Goal: Task Accomplishment & Management: Manage account settings

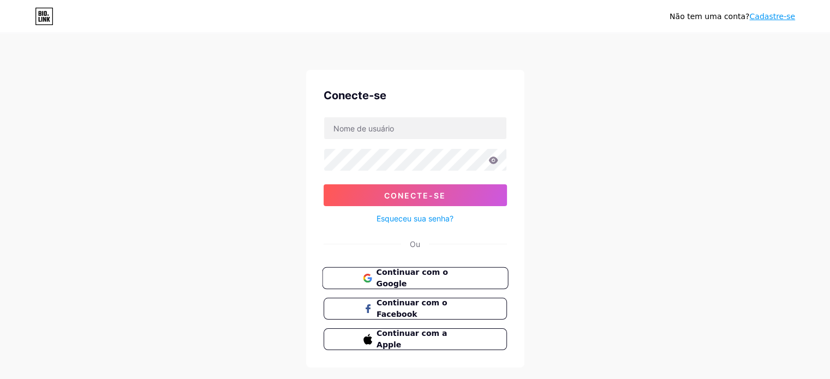
click at [417, 278] on font "Continuar com o Google" at bounding box center [412, 278] width 72 height 21
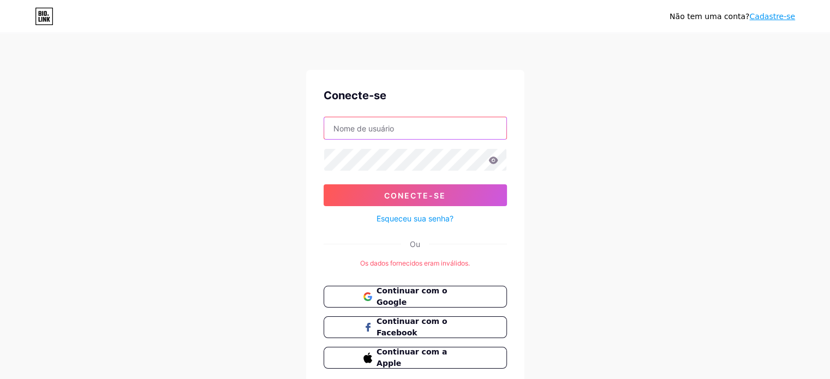
click at [416, 122] on input "text" at bounding box center [415, 128] width 182 height 22
click at [398, 175] on form "ABIMAEL80000@GMAIL.COM Conecte-se Esqueceu sua senha?" at bounding box center [415, 171] width 183 height 109
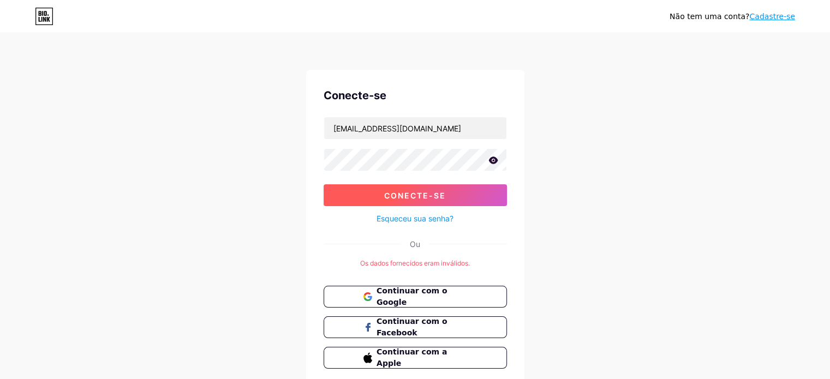
click at [400, 197] on font "Conecte-se" at bounding box center [415, 195] width 62 height 9
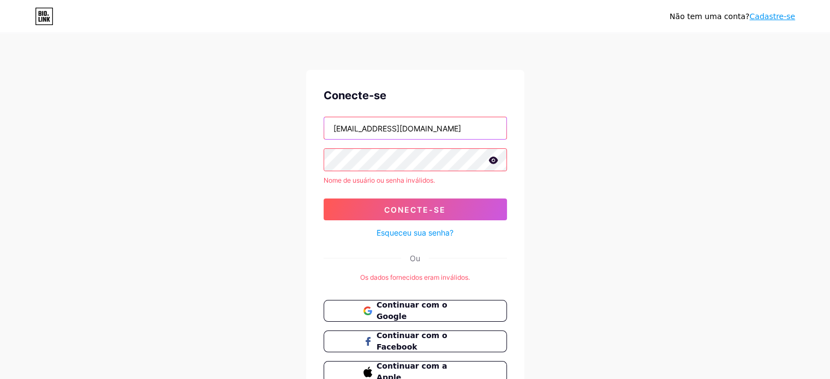
click at [451, 136] on input "ABIMAEL80000@GMAIL.COM" at bounding box center [415, 128] width 182 height 22
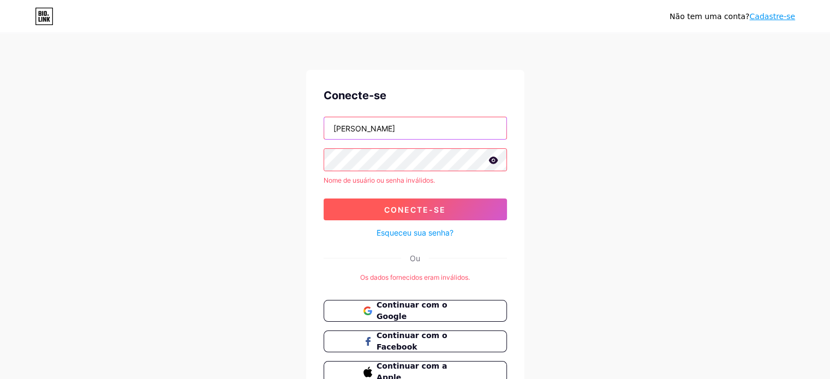
type input "abimael"
click at [374, 205] on button "Conecte-se" at bounding box center [415, 210] width 183 height 22
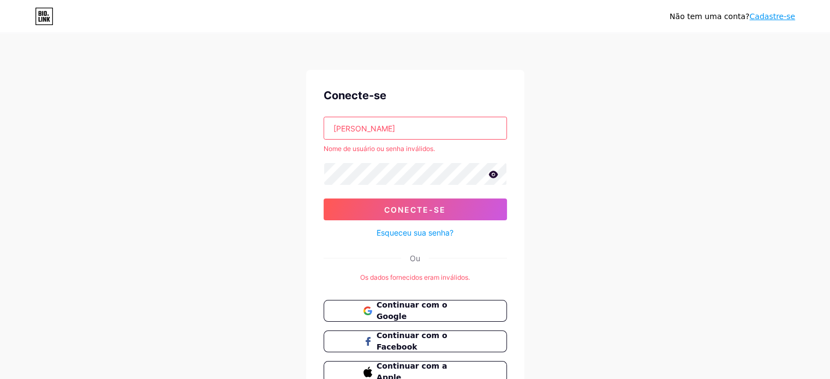
click at [554, 240] on div "Não tem uma conta? Cadastre-se Conecte-se abimael Nome de usuário ou senha invá…" at bounding box center [415, 218] width 830 height 436
click at [441, 302] on button "Continuar com o Google" at bounding box center [415, 311] width 186 height 22
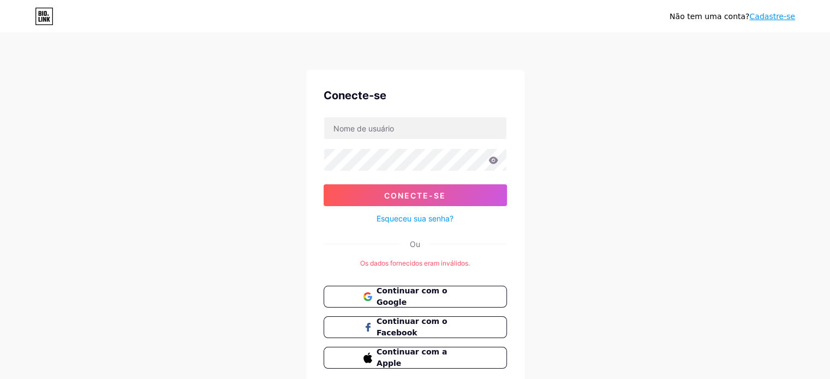
scroll to position [40, 0]
